Goal: Task Accomplishment & Management: Manage account settings

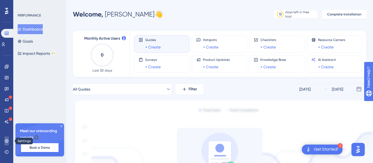
click at [5, 141] on icon at bounding box center [6, 141] width 4 height 4
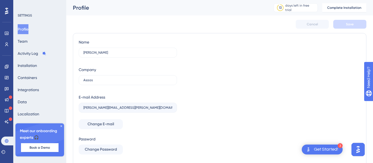
click at [59, 127] on div "Meet our onboarding experts 🎧 Book a Demo" at bounding box center [39, 140] width 49 height 33
click at [59, 126] on div "Meet our onboarding experts 🎧 Book a Demo" at bounding box center [39, 140] width 49 height 33
click at [60, 126] on icon at bounding box center [61, 126] width 3 height 3
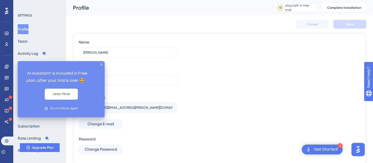
click at [115, 19] on div "Cancel Save" at bounding box center [219, 24] width 293 height 18
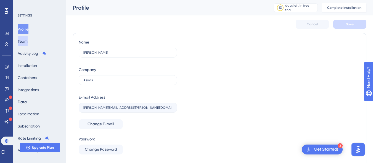
click at [28, 39] on button "Team" at bounding box center [23, 41] width 10 height 10
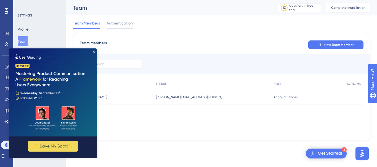
click at [93, 53] on img at bounding box center [53, 93] width 88 height 88
click at [92, 51] on img at bounding box center [53, 93] width 88 height 88
click at [94, 52] on icon "Close Preview" at bounding box center [94, 52] width 2 height 2
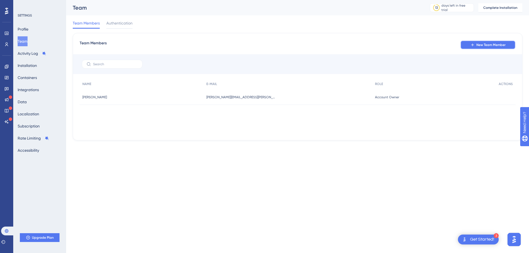
click at [372, 48] on button "New Team Member" at bounding box center [488, 45] width 55 height 9
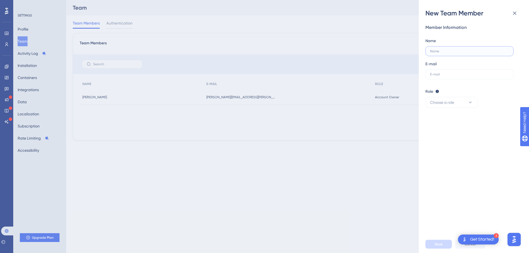
drag, startPoint x: 452, startPoint y: 51, endPoint x: 386, endPoint y: 55, distance: 65.5
click at [372, 51] on input "text" at bounding box center [469, 51] width 79 height 4
paste input "[PERSON_NAME]"
type input "[PERSON_NAME]"
click at [372, 76] on input "text" at bounding box center [469, 75] width 79 height 4
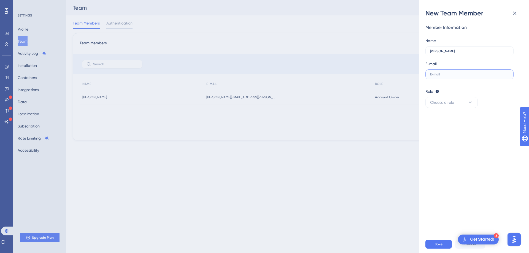
paste input "[PERSON_NAME][EMAIL_ADDRESS][PERSON_NAME][DOMAIN_NAME]"
type input "[PERSON_NAME][EMAIL_ADDRESS][PERSON_NAME][DOMAIN_NAME]"
click at [372, 105] on button "Choose a role" at bounding box center [452, 102] width 52 height 11
click at [372, 129] on div "Publisher Publisher" at bounding box center [452, 130] width 36 height 11
click at [372, 141] on div "Member Information Name [PERSON_NAME] E-mail [PERSON_NAME][EMAIL_ADDRESS][PERSO…" at bounding box center [476, 127] width 101 height 218
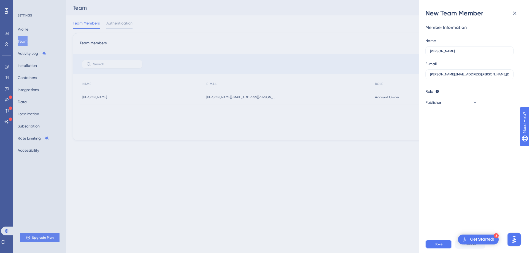
click at [372, 163] on button "Save" at bounding box center [439, 244] width 26 height 9
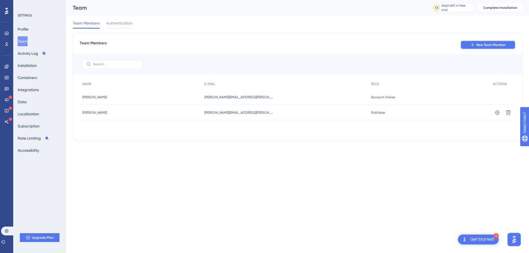
click at [372, 46] on span "New Team Member" at bounding box center [491, 45] width 29 height 4
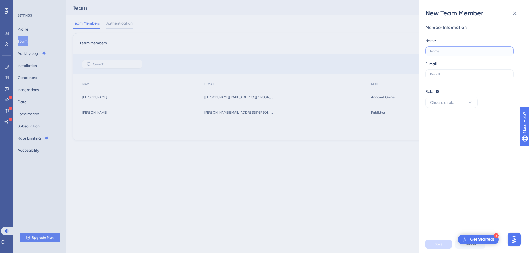
click at [372, 51] on input "text" at bounding box center [469, 51] width 79 height 4
paste input "[PERSON_NAME] [PERSON_NAME]"
type input "[PERSON_NAME] [PERSON_NAME]"
click at [372, 76] on label at bounding box center [470, 74] width 88 height 10
click at [372, 76] on input "text" at bounding box center [469, 75] width 79 height 4
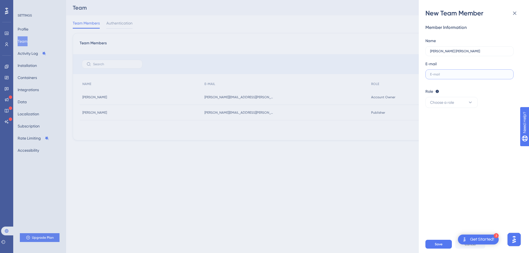
click at [372, 73] on input "text" at bounding box center [469, 75] width 79 height 4
paste input "[PERSON_NAME][EMAIL_ADDRESS][PERSON_NAME][DOMAIN_NAME]"
type input "[PERSON_NAME][EMAIL_ADDRESS][PERSON_NAME][DOMAIN_NAME]"
click at [372, 101] on span "Choose a role" at bounding box center [442, 102] width 24 height 7
click at [372, 117] on div "Admin Admin" at bounding box center [452, 119] width 36 height 11
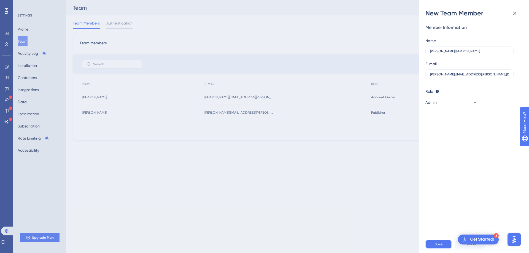
click at [372, 163] on button "Save" at bounding box center [439, 244] width 26 height 9
click at [259, 47] on div "New Team Member Member Information Name [PERSON_NAME] [PERSON_NAME] E-mail [PER…" at bounding box center [264, 126] width 529 height 253
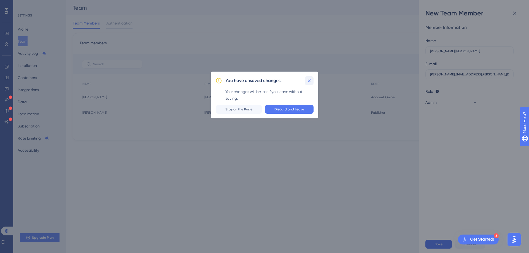
click at [310, 81] on icon at bounding box center [310, 81] width 6 height 6
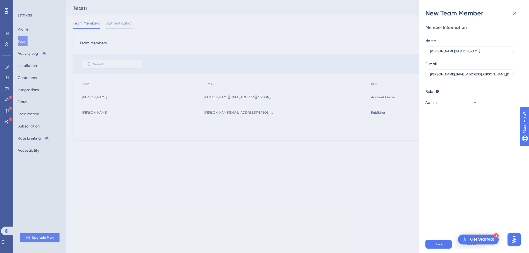
click at [372, 89] on div "New Team Member Member Information Name [PERSON_NAME] [PERSON_NAME] E-mail [PER…" at bounding box center [264, 126] width 529 height 253
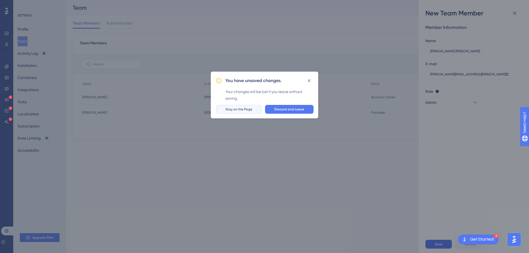
click at [243, 111] on span "Stay on the Page" at bounding box center [239, 109] width 27 height 4
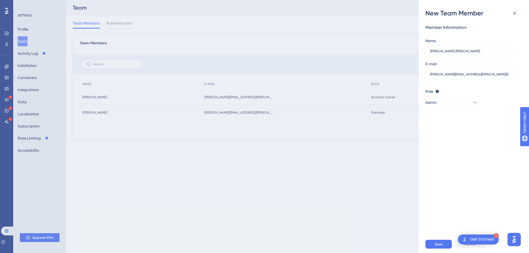
click at [303, 90] on div "New Team Member Member Information Name [PERSON_NAME] [PERSON_NAME] E-mail [PER…" at bounding box center [264, 126] width 529 height 253
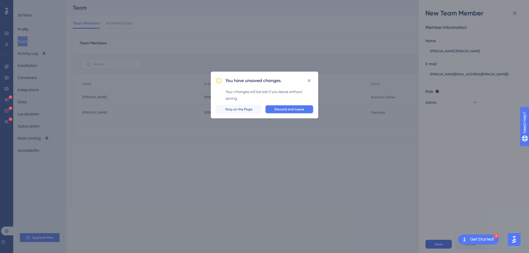
click at [288, 108] on span "Discard and Leave" at bounding box center [290, 109] width 30 height 4
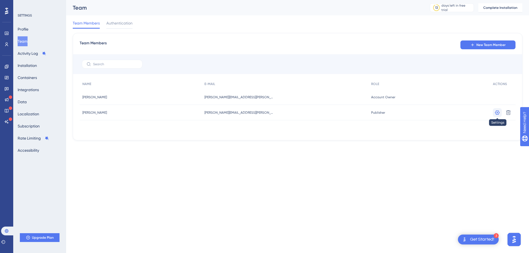
click at [372, 113] on icon at bounding box center [498, 113] width 6 height 6
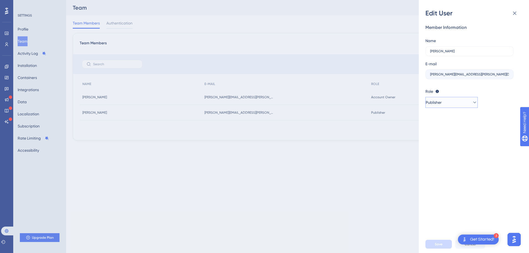
click at [372, 103] on button "Publisher" at bounding box center [452, 102] width 52 height 11
click at [372, 118] on span "Admin" at bounding box center [439, 119] width 11 height 7
click at [372, 163] on button "Save" at bounding box center [439, 244] width 26 height 9
